Goal: Navigation & Orientation: Find specific page/section

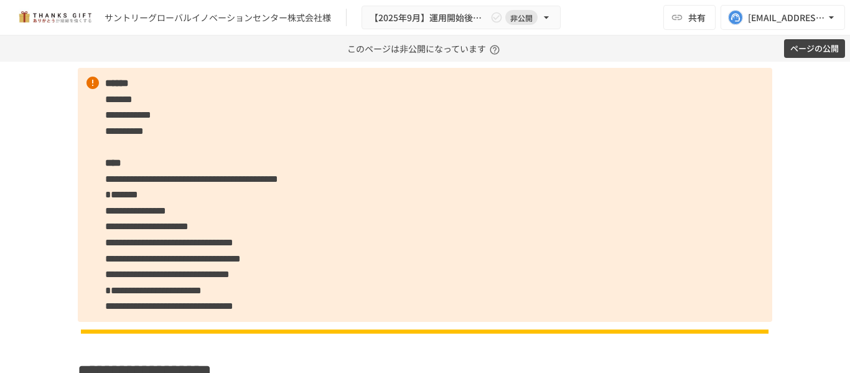
scroll to position [1009, 0]
click at [631, 130] on p "**********" at bounding box center [425, 194] width 694 height 254
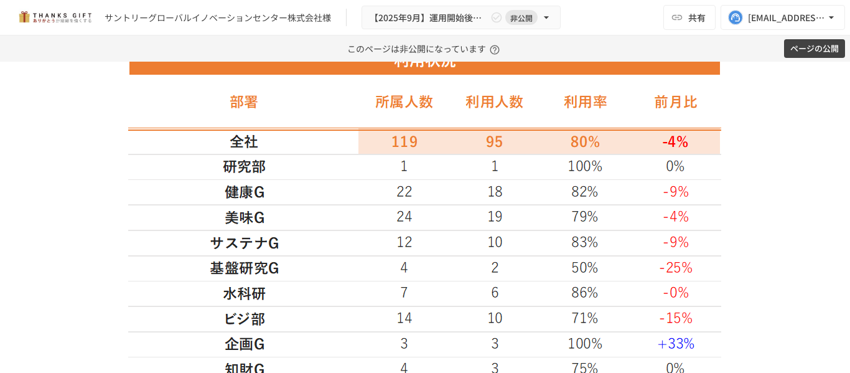
scroll to position [1733, 0]
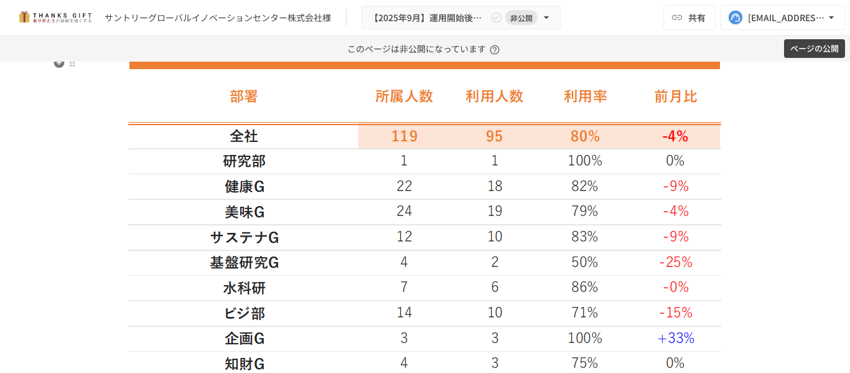
click at [431, 355] on img at bounding box center [425, 247] width 594 height 413
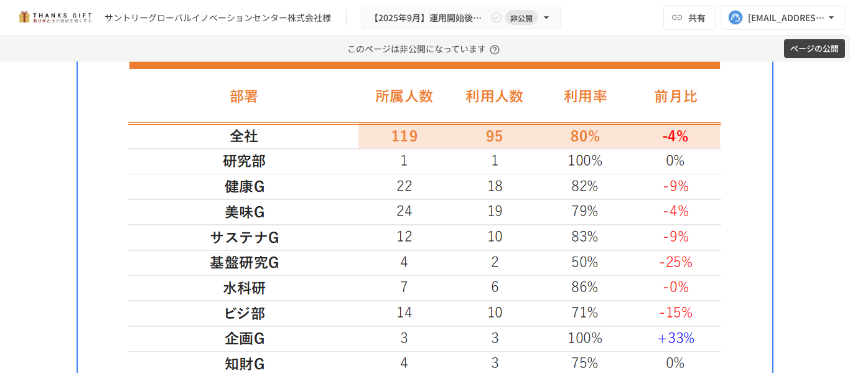
drag, startPoint x: 431, startPoint y: 355, endPoint x: 512, endPoint y: 401, distance: 93.6
click at [512, 372] on html "**********" at bounding box center [425, 186] width 850 height 373
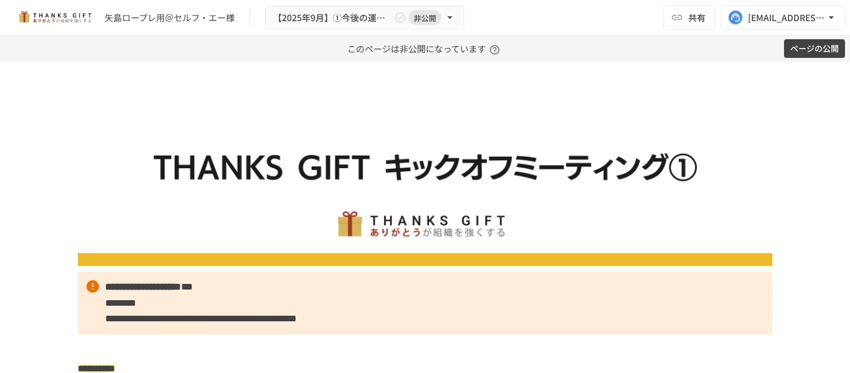
scroll to position [282, 0]
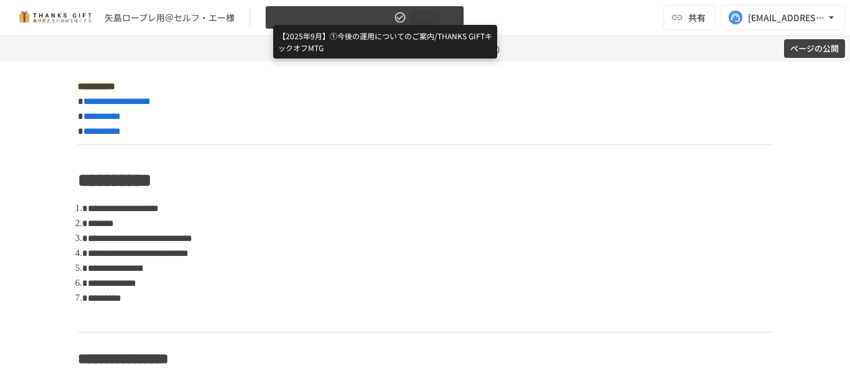
click at [342, 12] on span "【2025年9月】①今後の運用についてのご案内/THANKS GIFTキックオフMTG" at bounding box center [332, 18] width 118 height 16
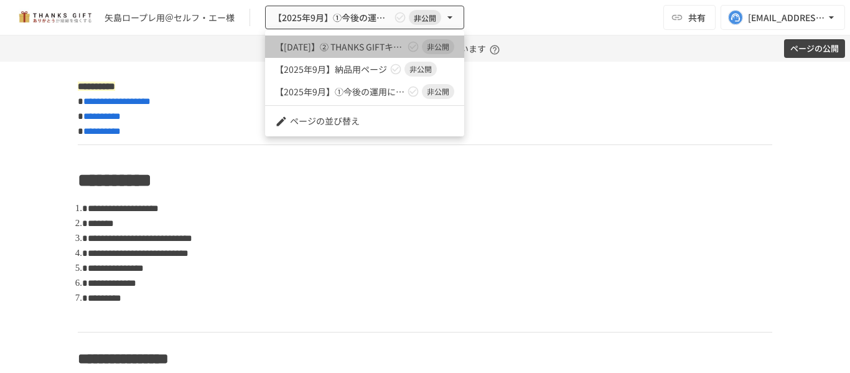
click at [347, 35] on link "【[DATE]】② THANKS GIFTキックオフMTG 非公開" at bounding box center [364, 46] width 199 height 22
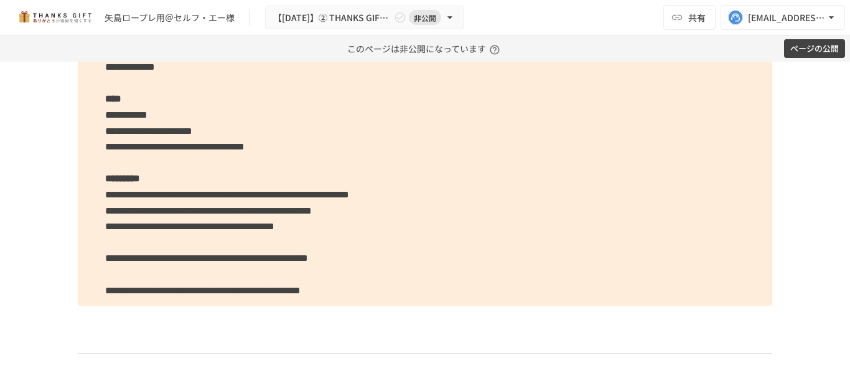
scroll to position [1050, 0]
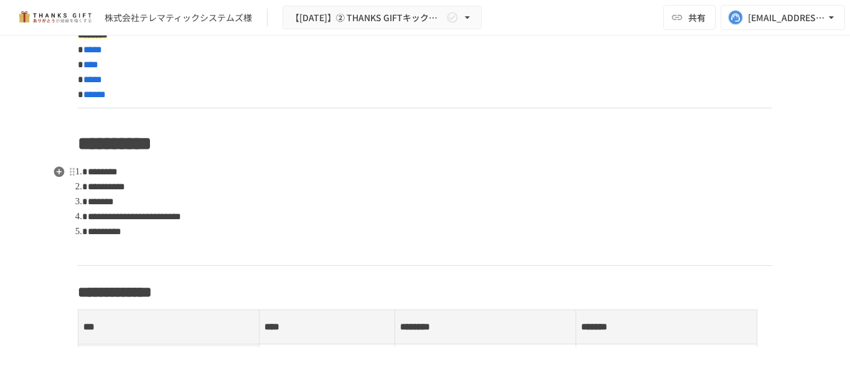
scroll to position [397, 0]
